Goal: Find specific page/section: Find specific page/section

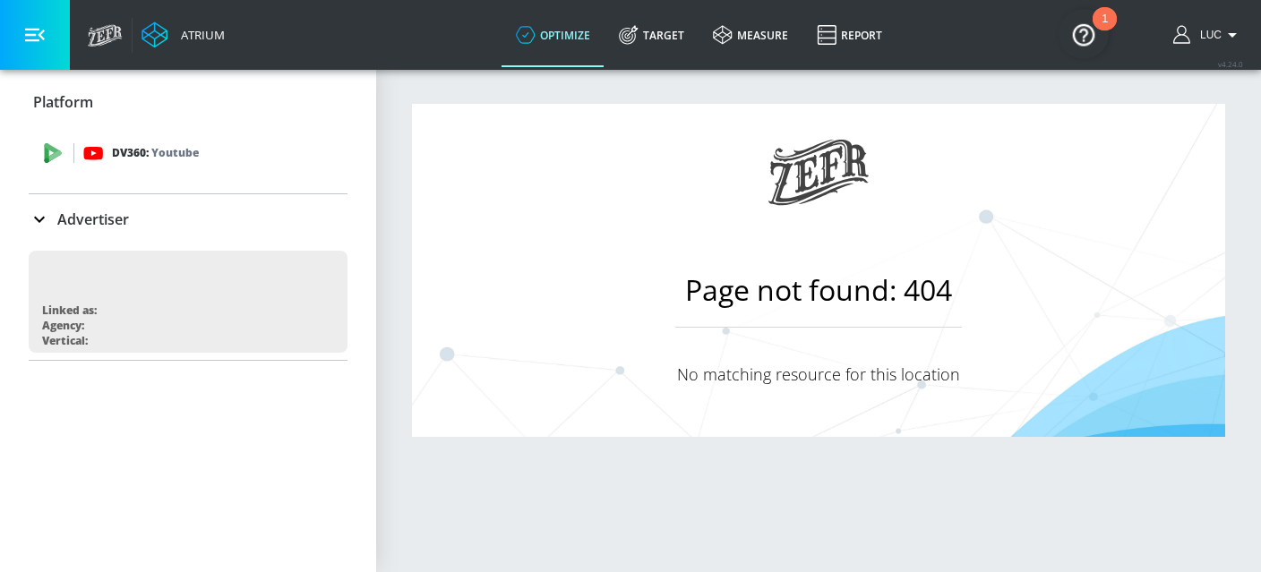
click at [116, 148] on p "DV360: Youtube" at bounding box center [155, 153] width 87 height 20
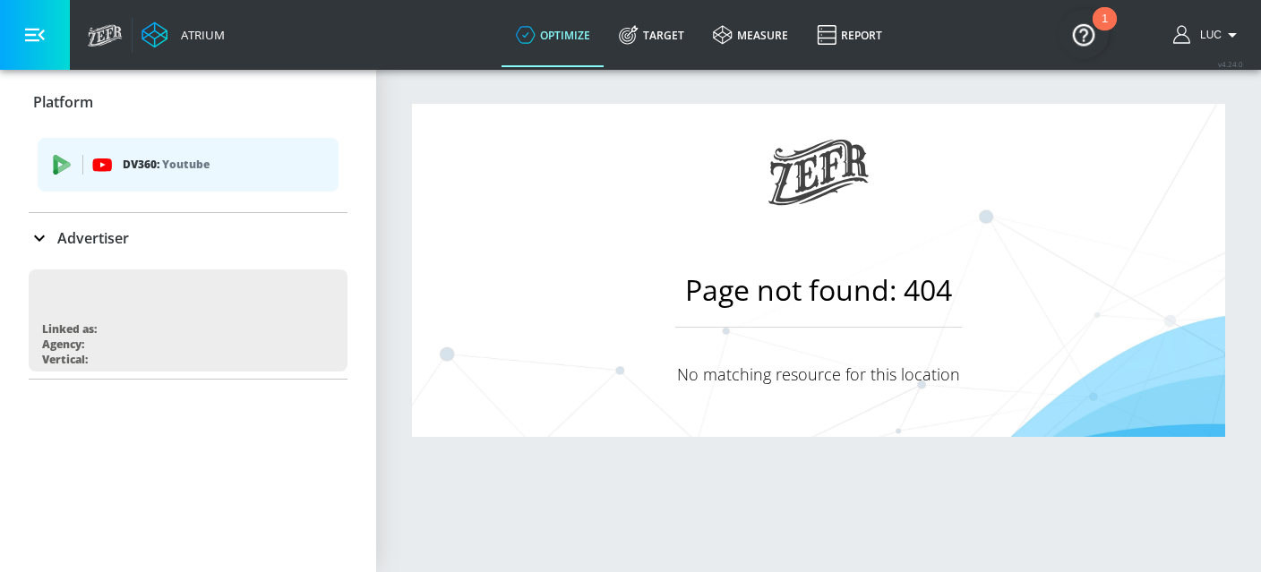
click at [35, 236] on icon at bounding box center [39, 239] width 11 height 6
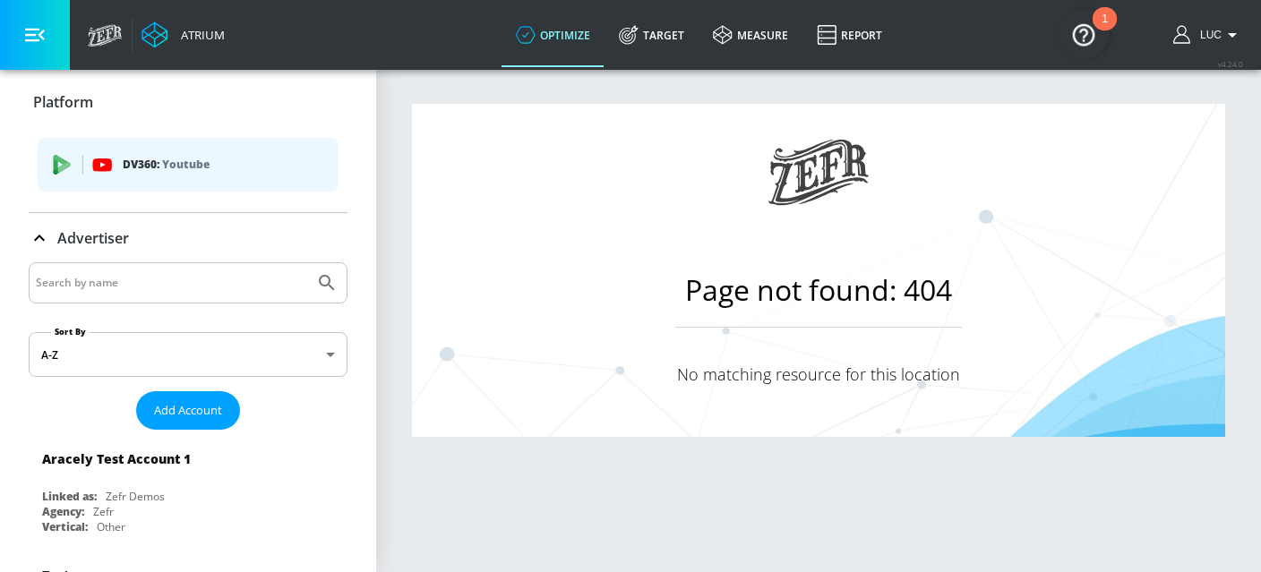
click at [129, 289] on input "Search by name" at bounding box center [171, 282] width 271 height 23
paste input "Publicis_Mars_APMEA_AU_Meta"
type input "Publicis_Mars_APMEA_AU_Meta"
click at [326, 284] on icon "Submit Search" at bounding box center [326, 282] width 21 height 21
click at [382, 250] on section "Page not found: 404 No matching resource for this location" at bounding box center [818, 320] width 885 height 504
